Goal: Transaction & Acquisition: Purchase product/service

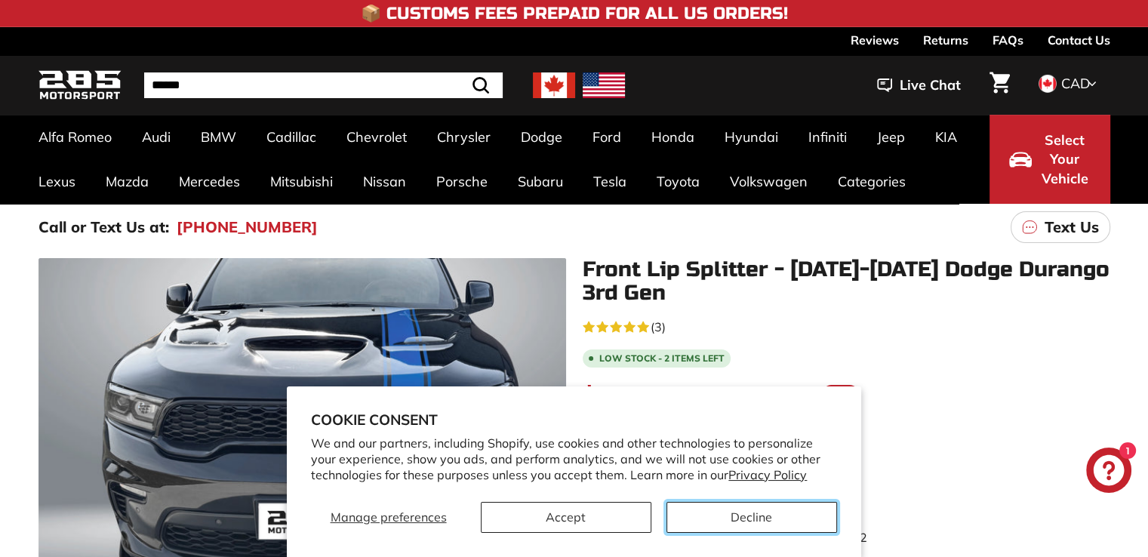
click at [760, 518] on button "Decline" at bounding box center [751, 517] width 171 height 31
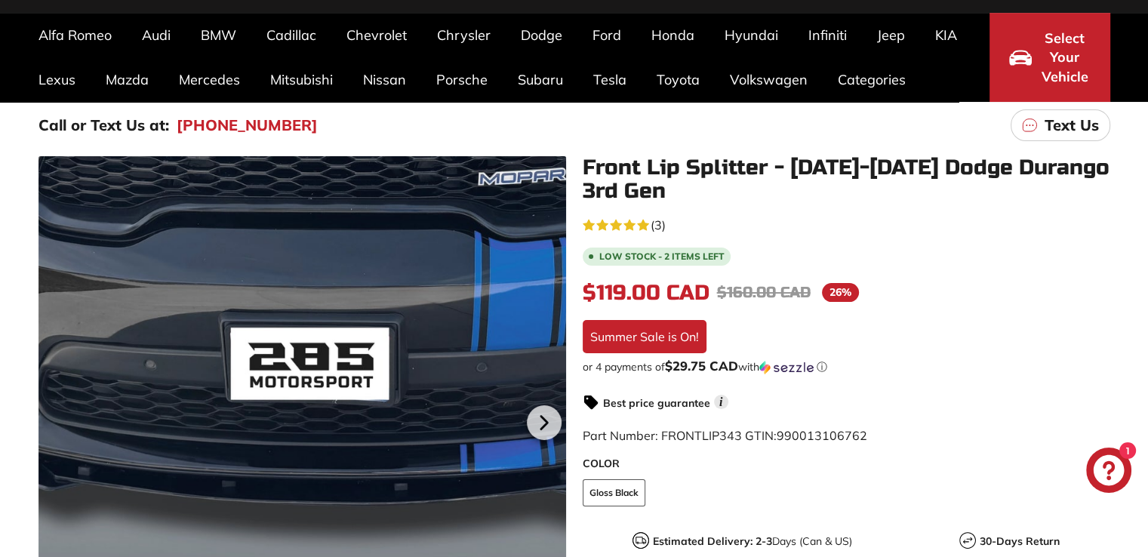
scroll to position [75, 0]
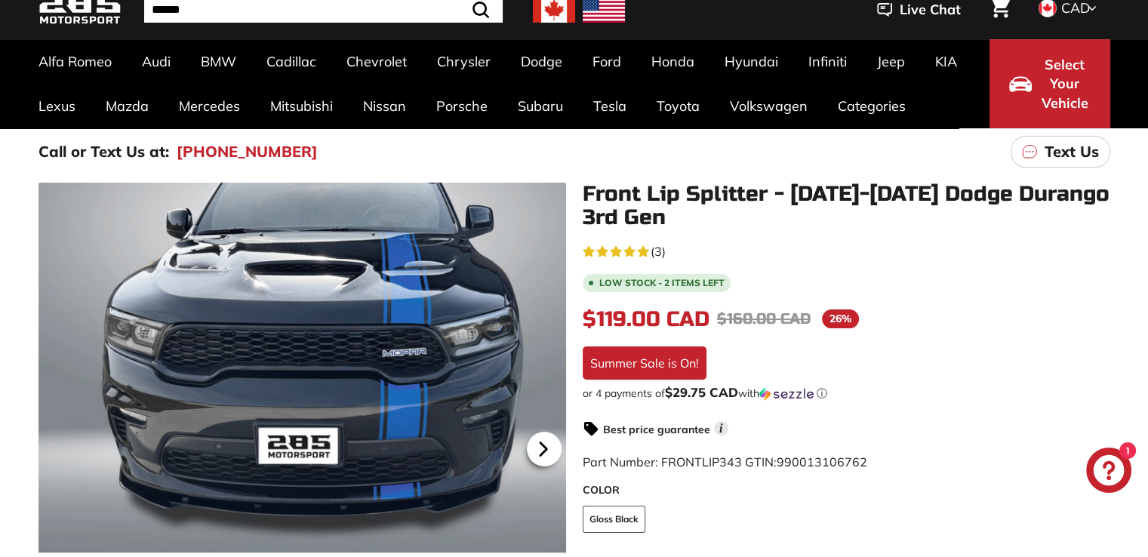
click at [548, 450] on icon at bounding box center [543, 449] width 35 height 35
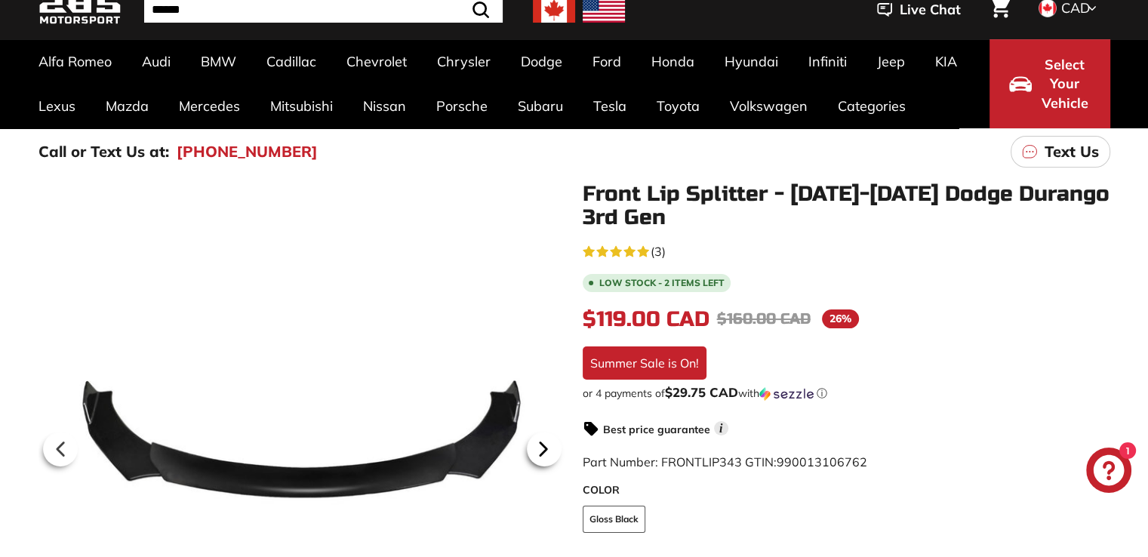
click at [548, 450] on icon at bounding box center [543, 449] width 35 height 35
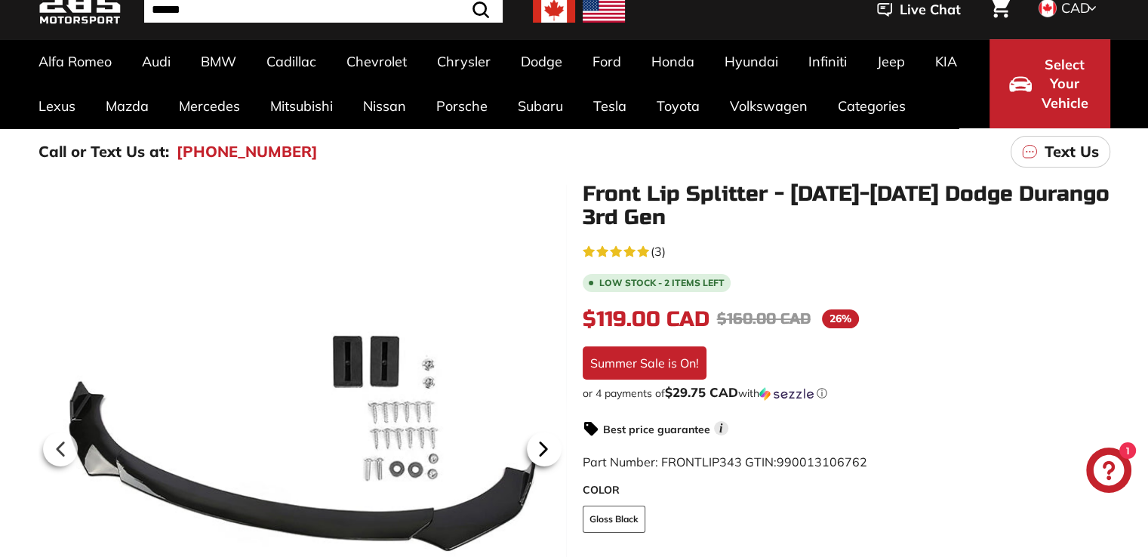
click at [548, 450] on icon at bounding box center [543, 449] width 35 height 35
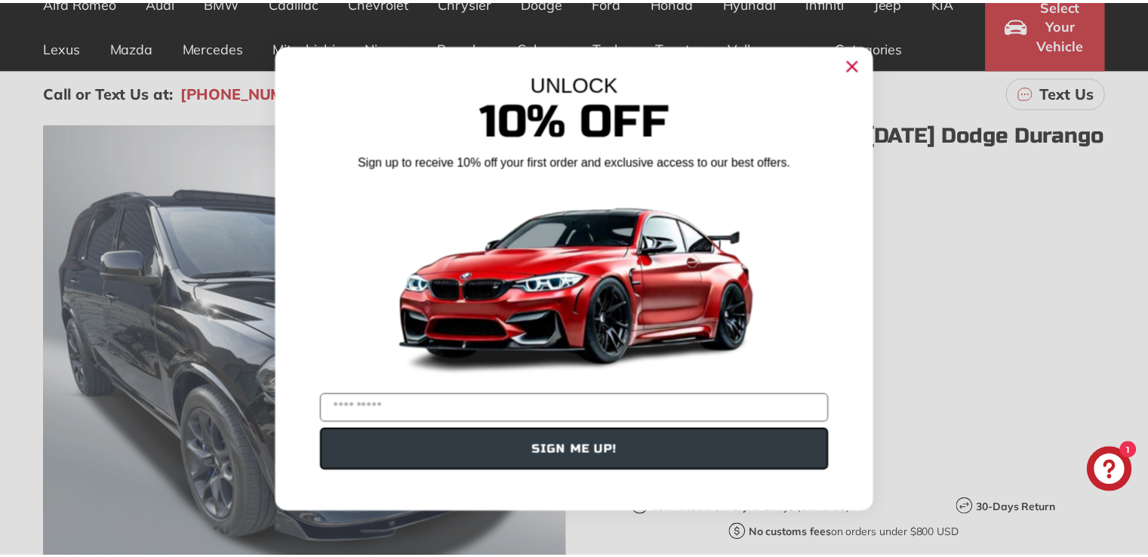
scroll to position [151, 0]
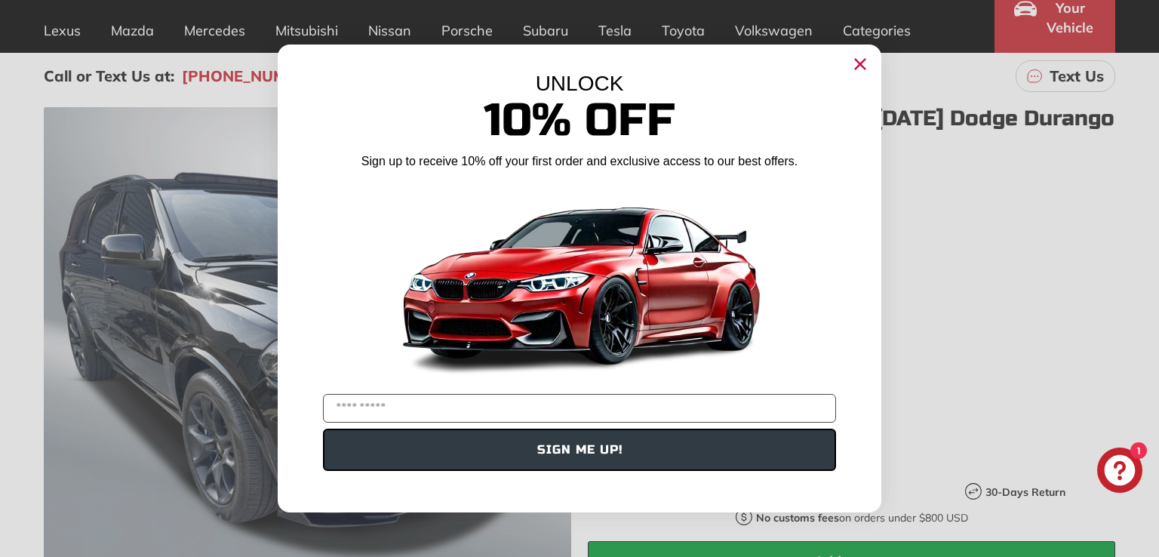
click at [863, 63] on circle "Close dialog" at bounding box center [860, 64] width 23 height 23
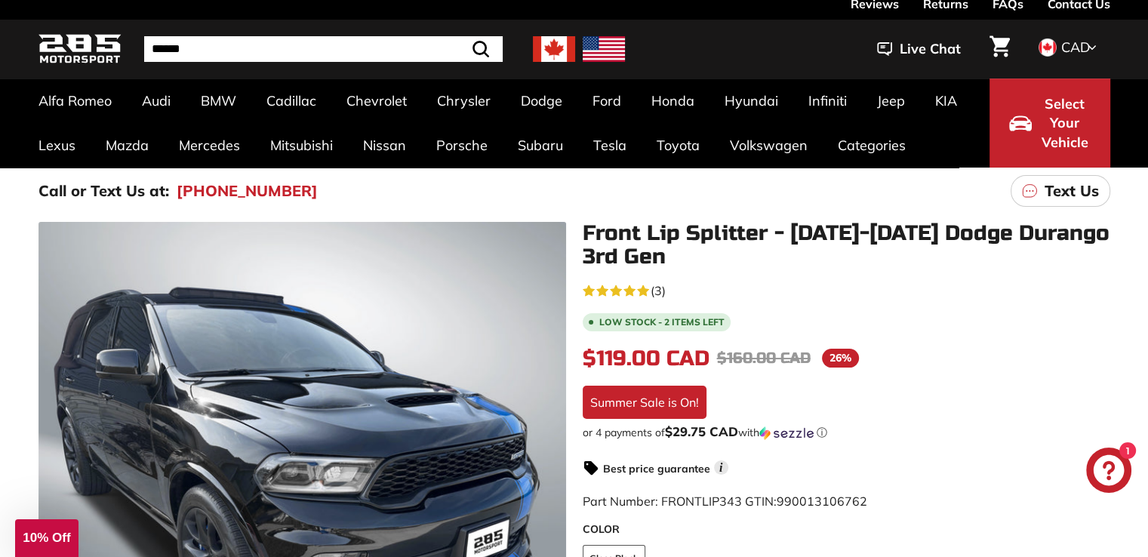
scroll to position [0, 0]
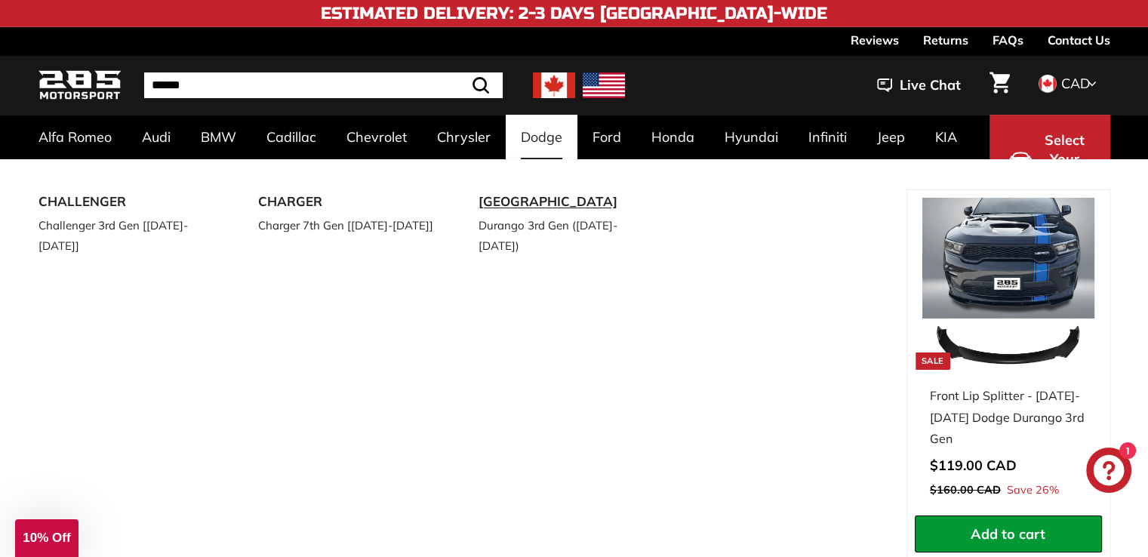
click at [536, 201] on link "[GEOGRAPHIC_DATA]" at bounding box center [567, 201] width 178 height 25
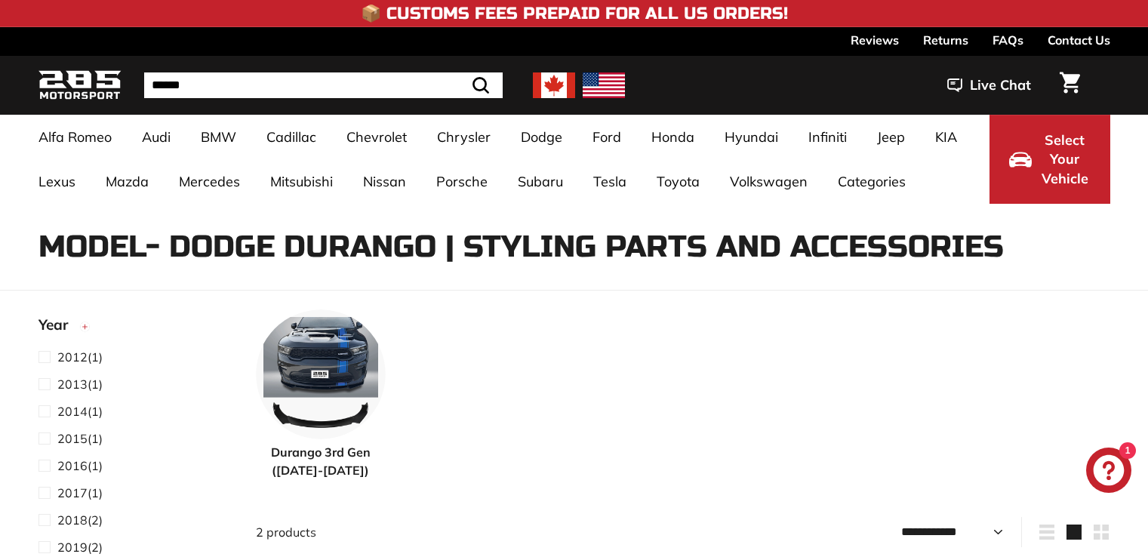
select select "**********"
